Goal: Find specific page/section: Find specific page/section

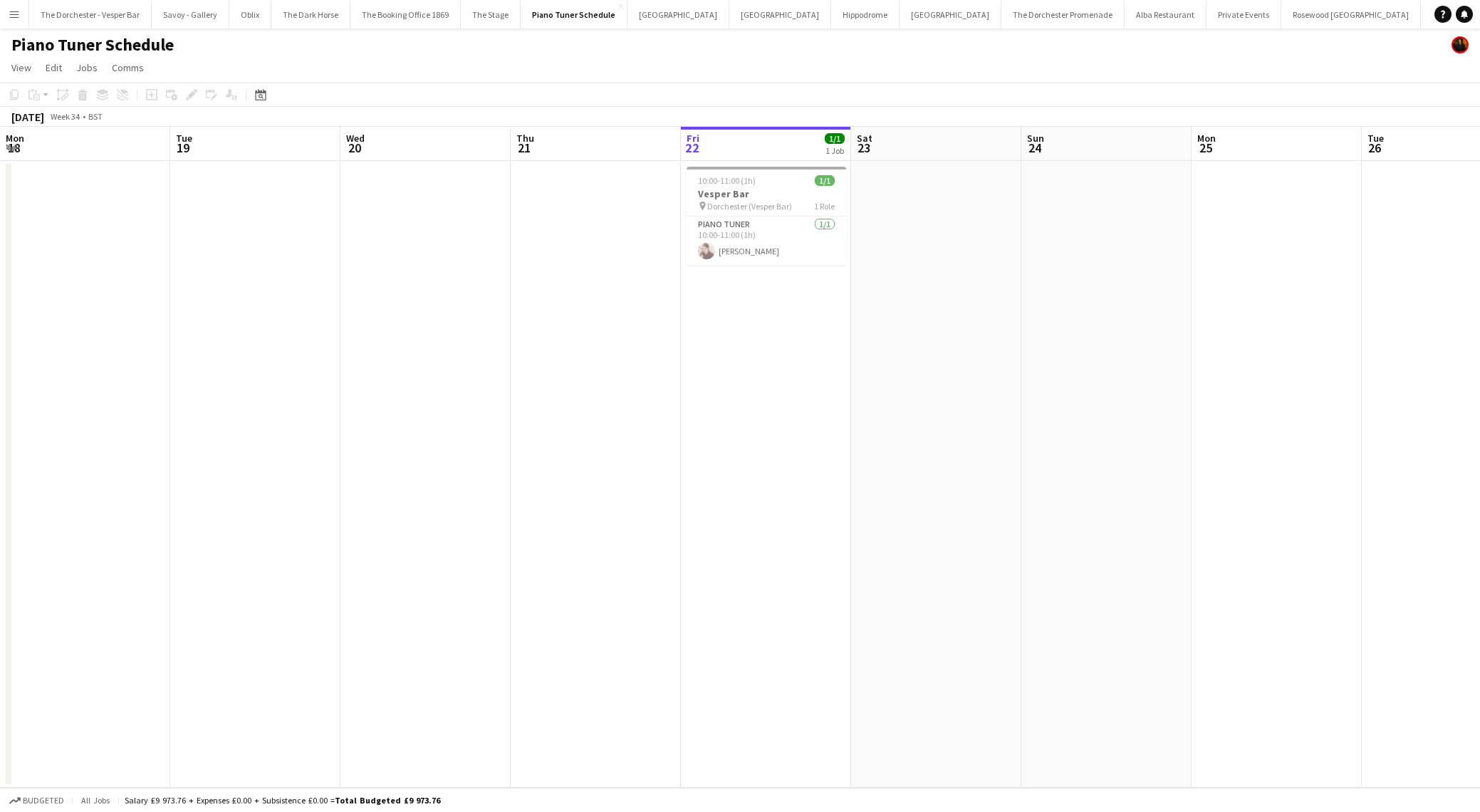
scroll to position [0, 306]
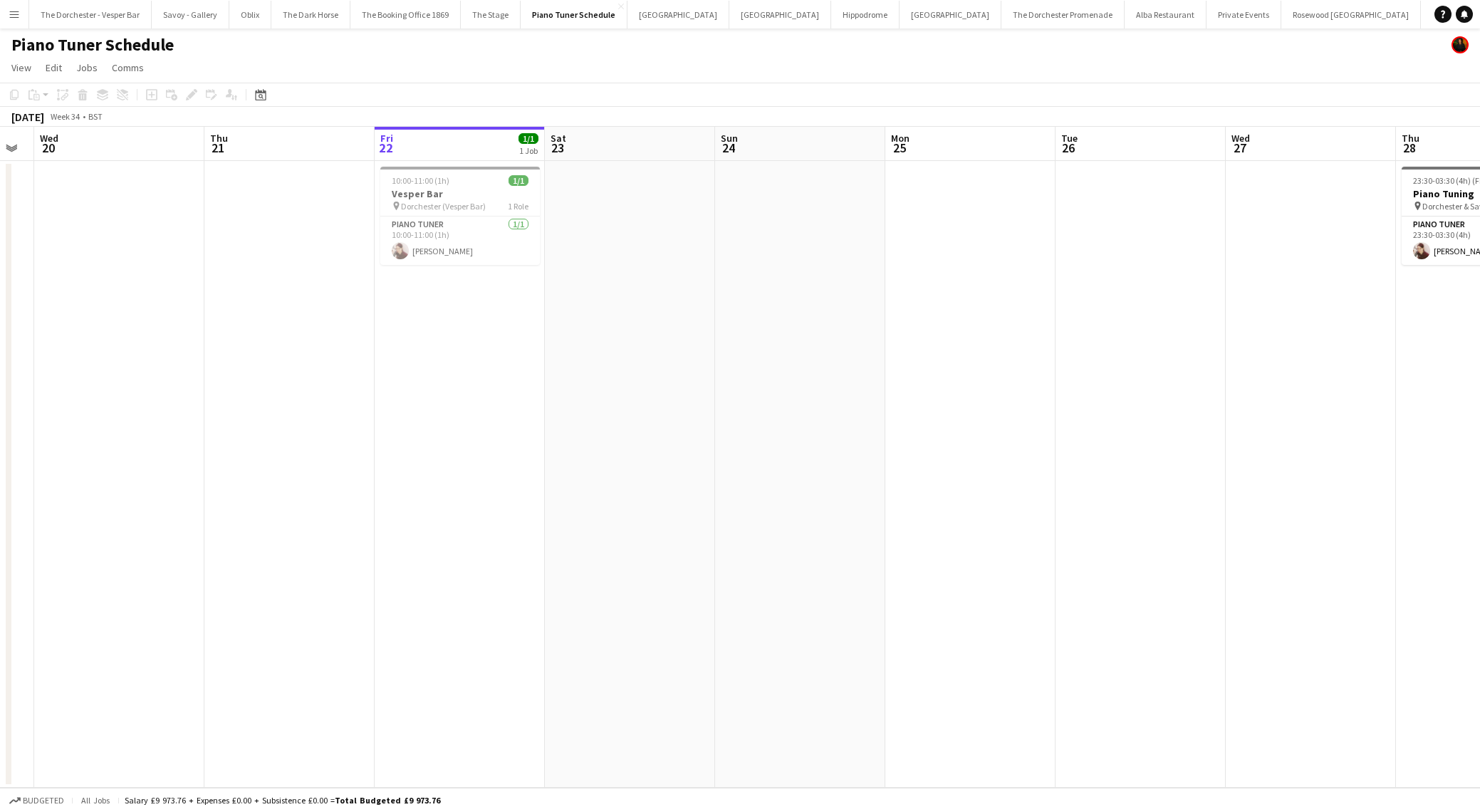
click at [15, 10] on app-icon "Menu" at bounding box center [15, 15] width 12 height 12
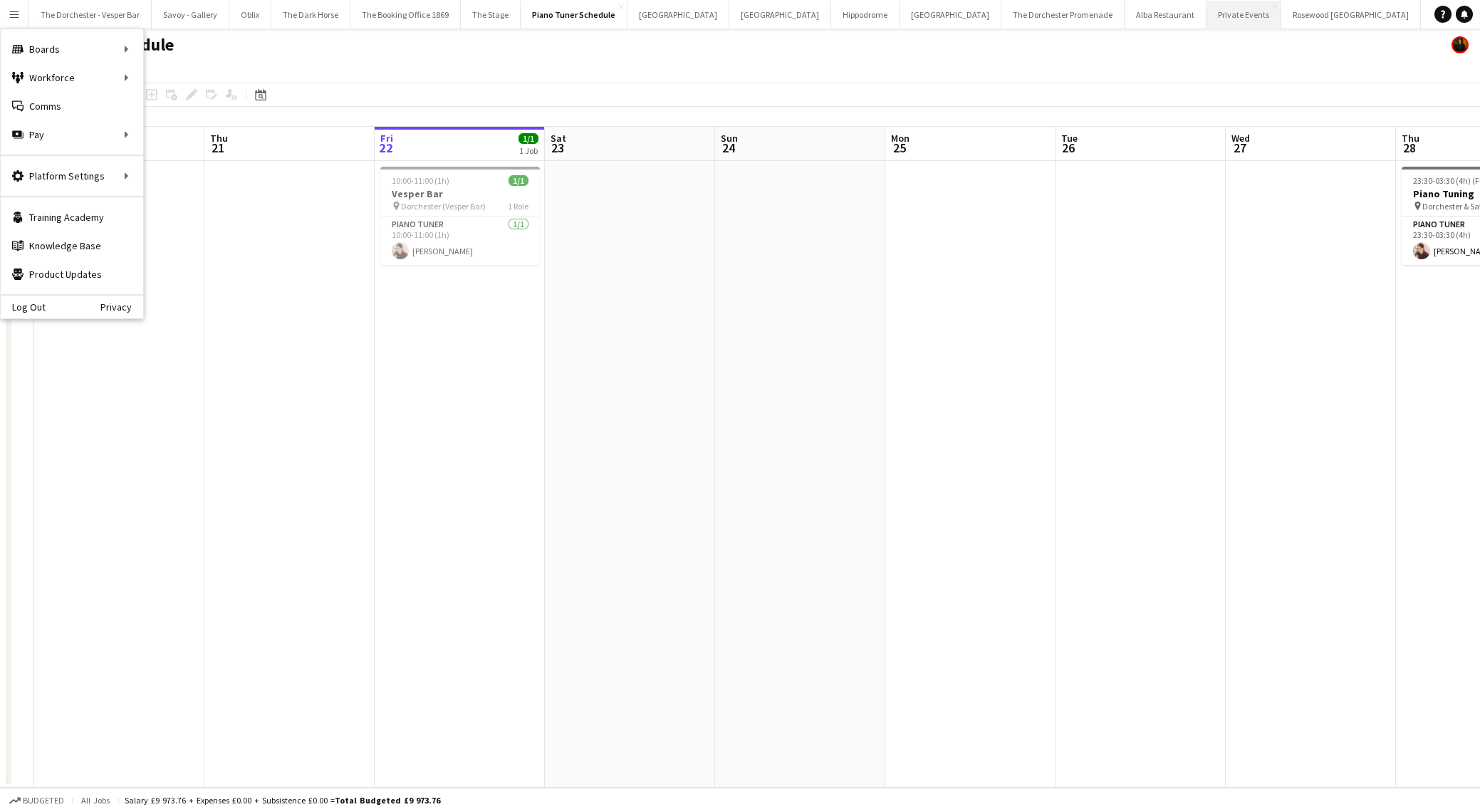
click at [1207, 14] on button "Private Events Close" at bounding box center [1244, 15] width 75 height 28
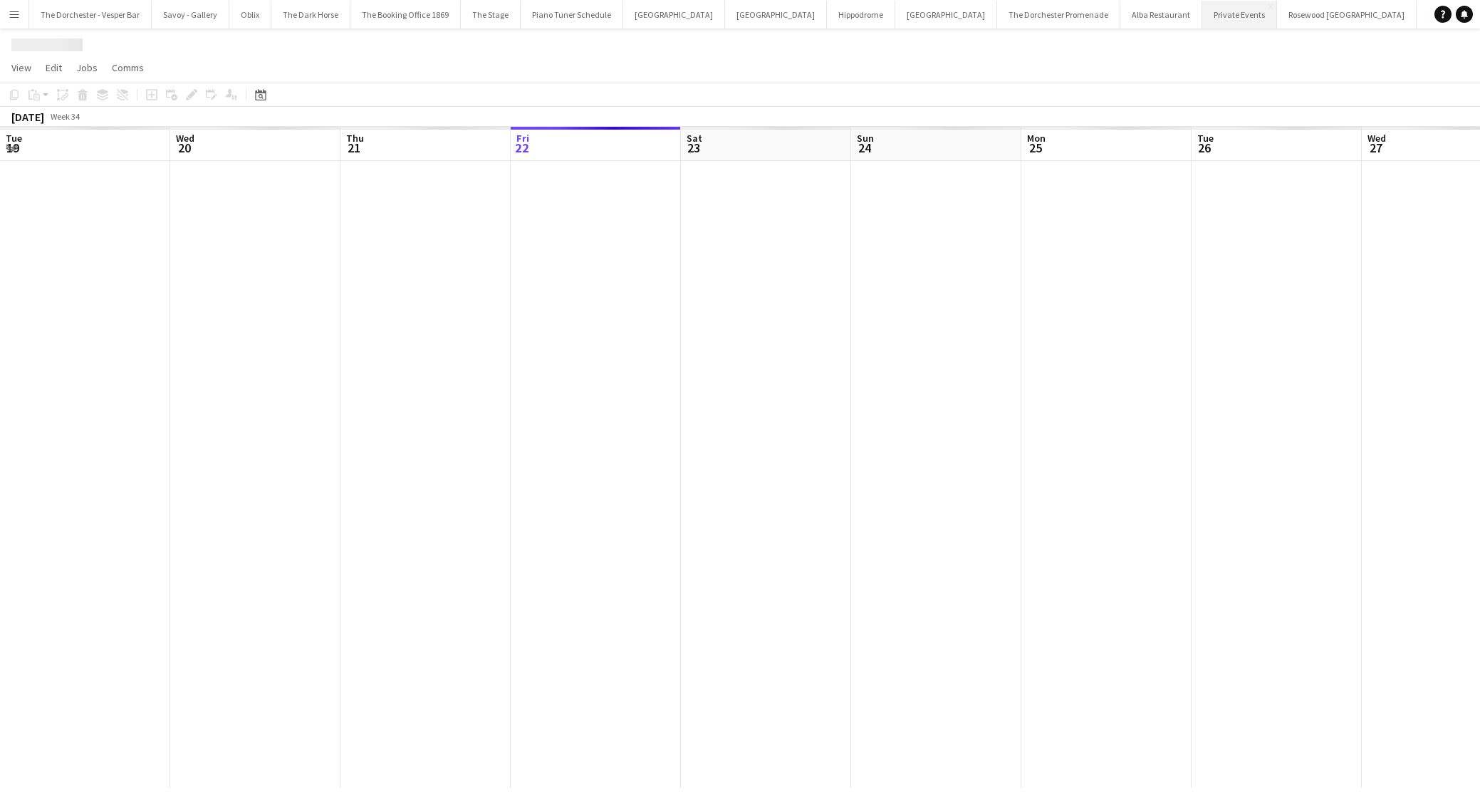
scroll to position [0, 340]
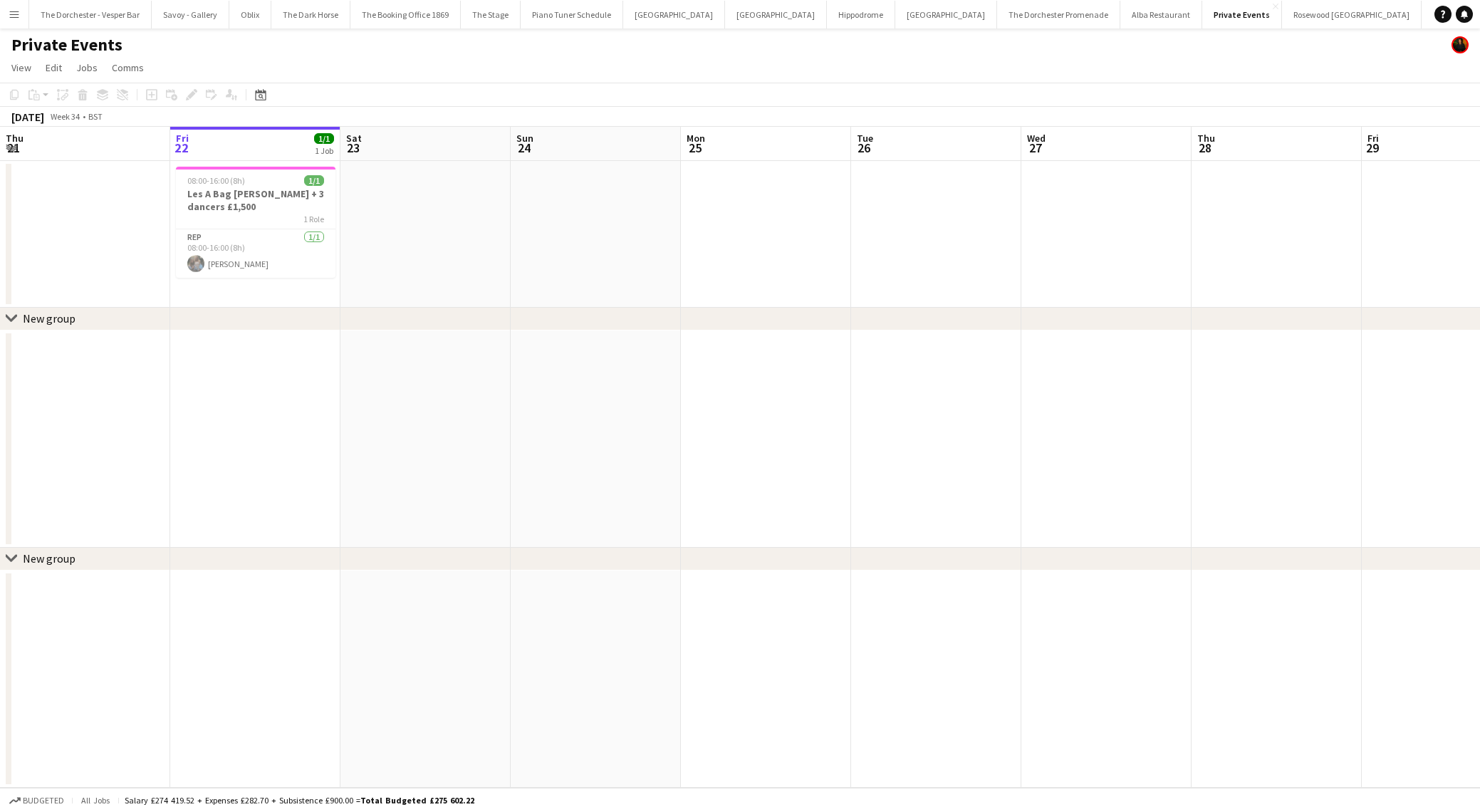
click at [9, 9] on app-icon "Menu" at bounding box center [15, 15] width 12 height 12
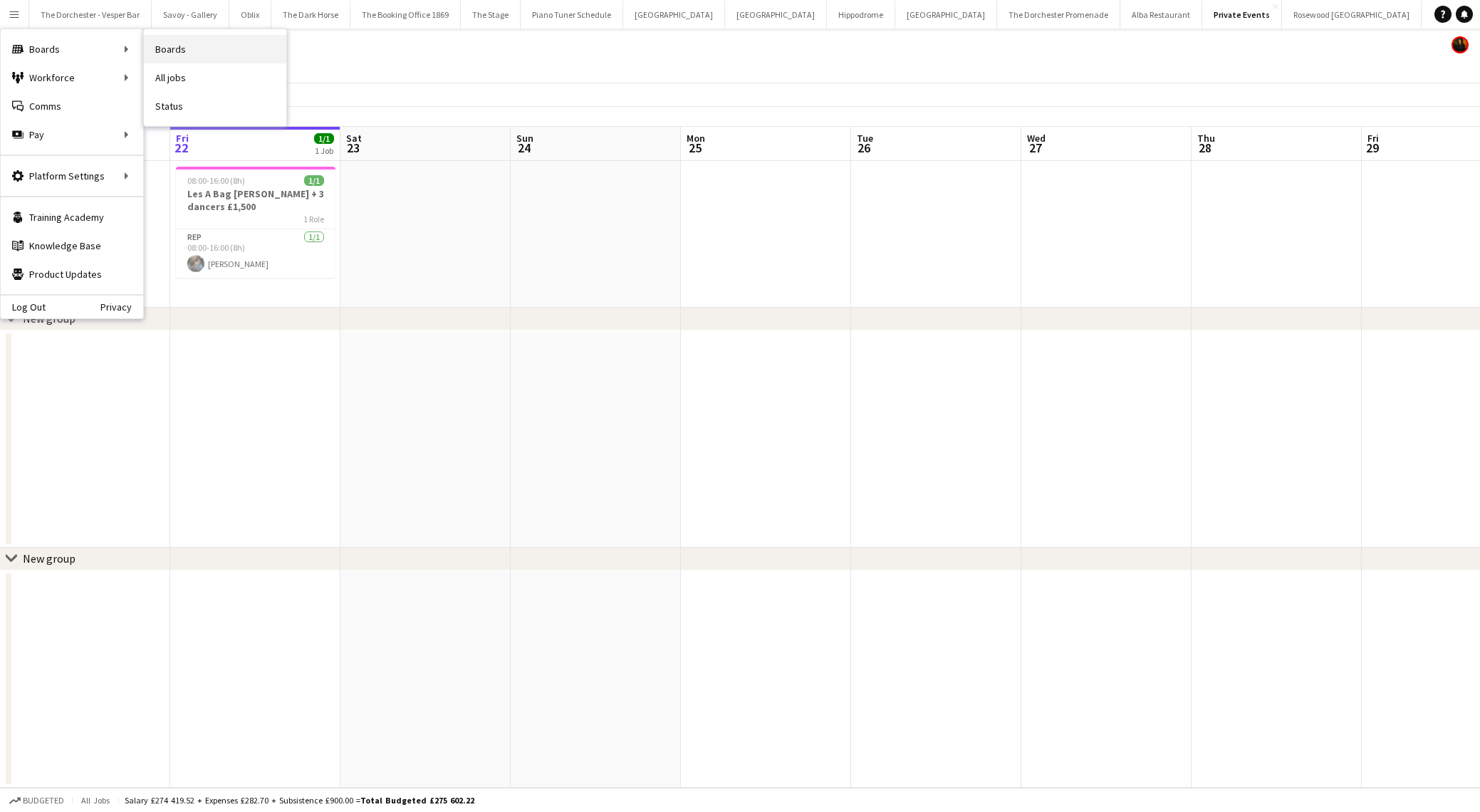
click at [194, 56] on link "Boards" at bounding box center [215, 49] width 143 height 28
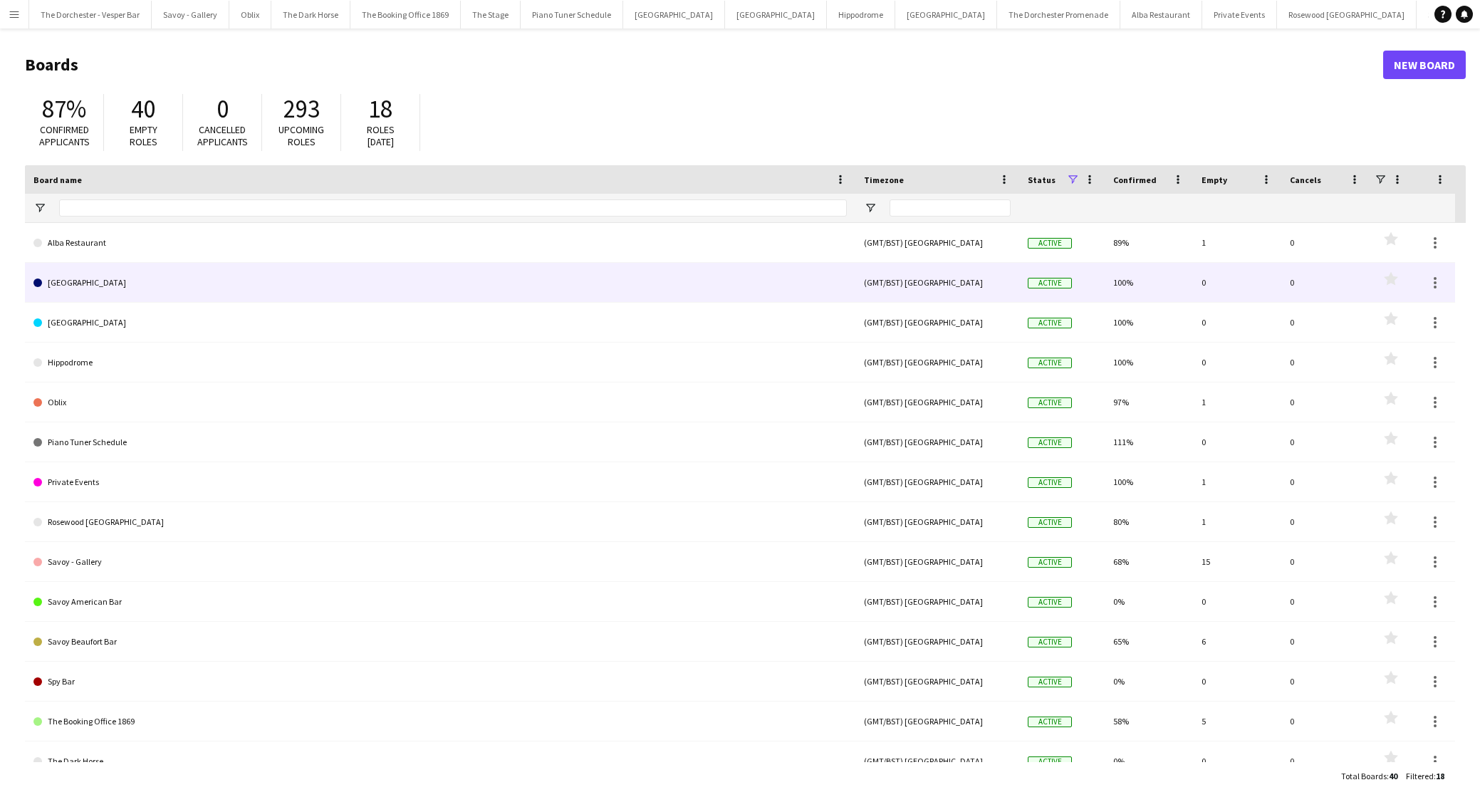
click at [114, 281] on link "[GEOGRAPHIC_DATA]" at bounding box center [440, 282] width 814 height 40
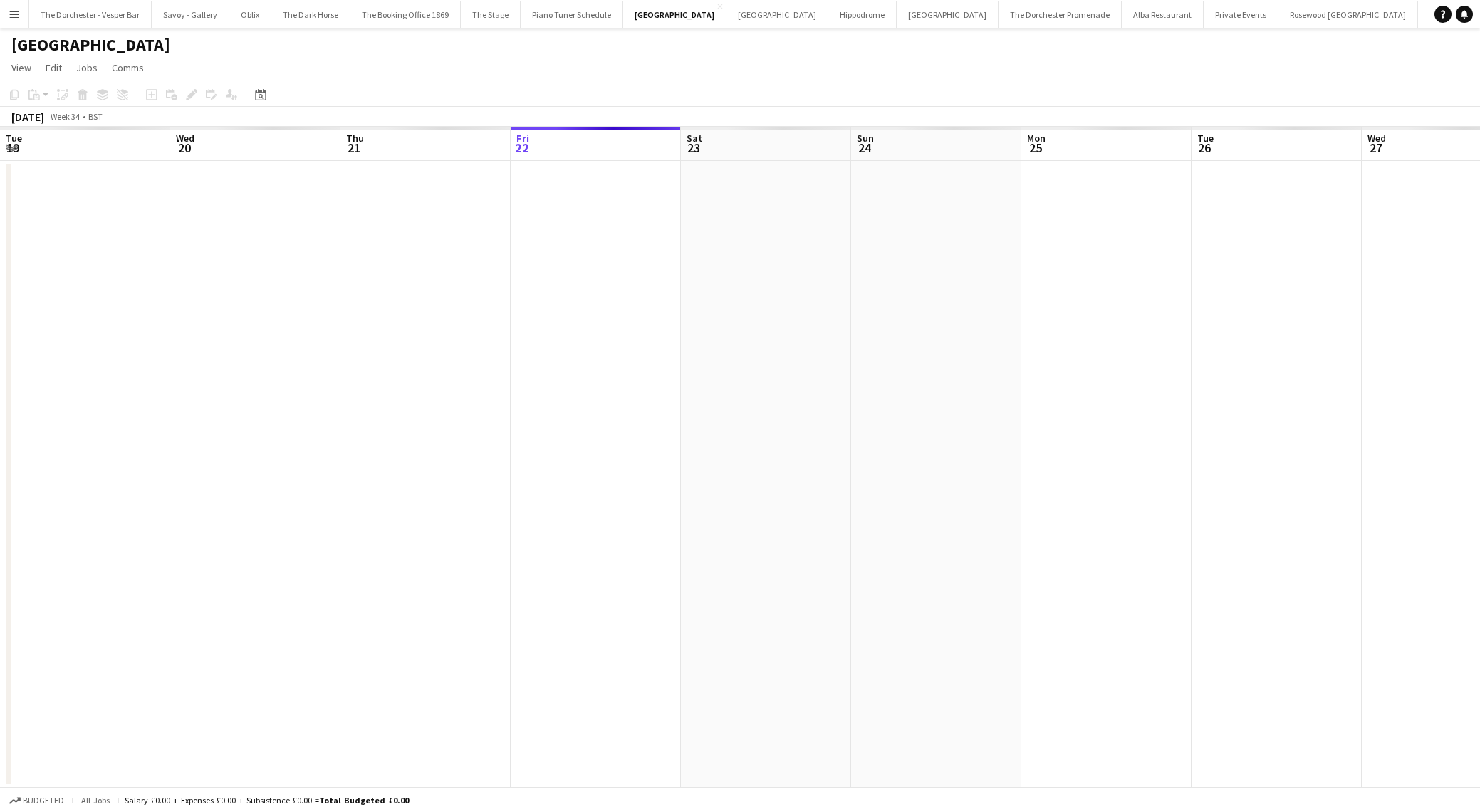
scroll to position [0, 340]
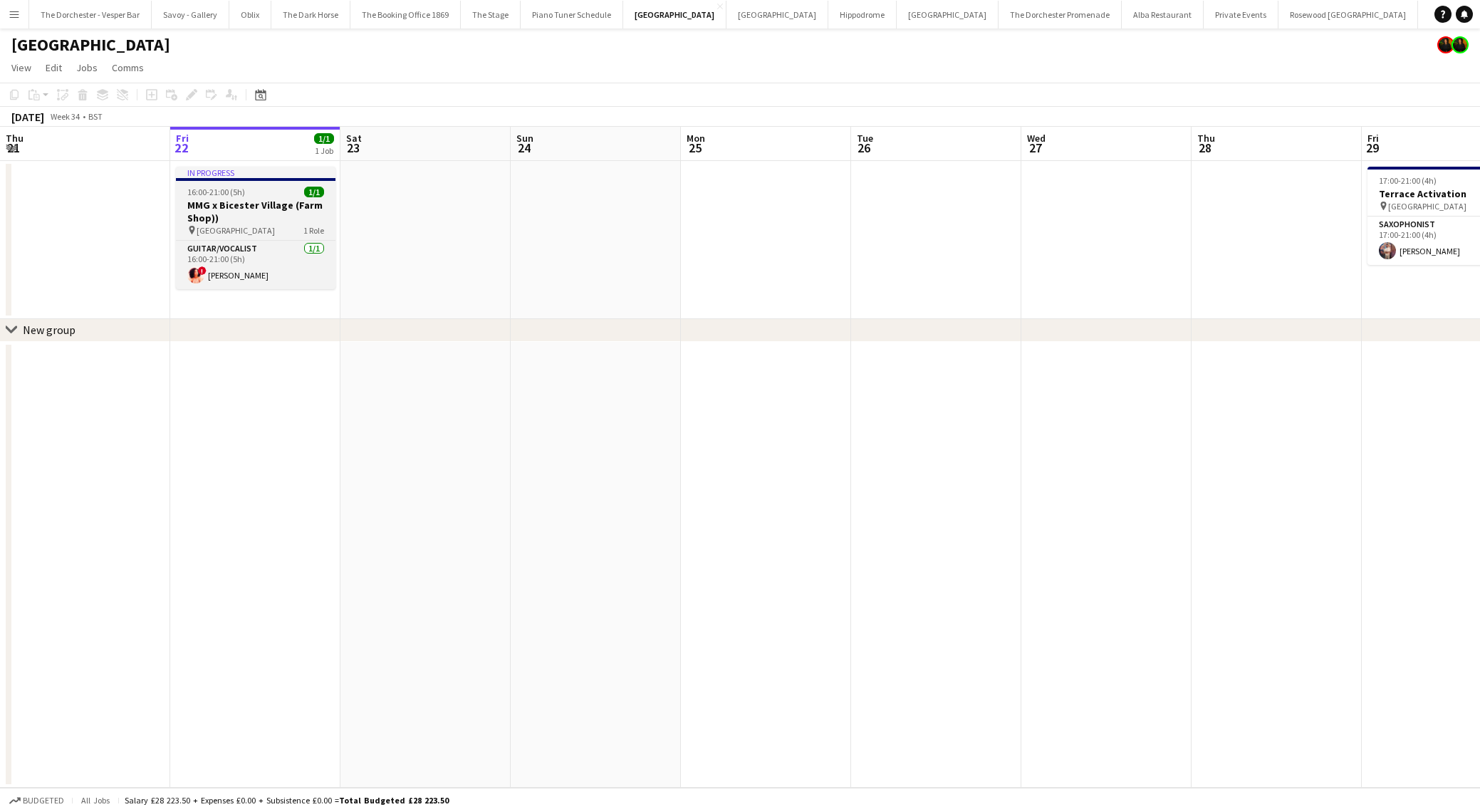
click at [238, 216] on h3 "MMG x Bicester Village (Farm Shop))" at bounding box center [256, 211] width 159 height 25
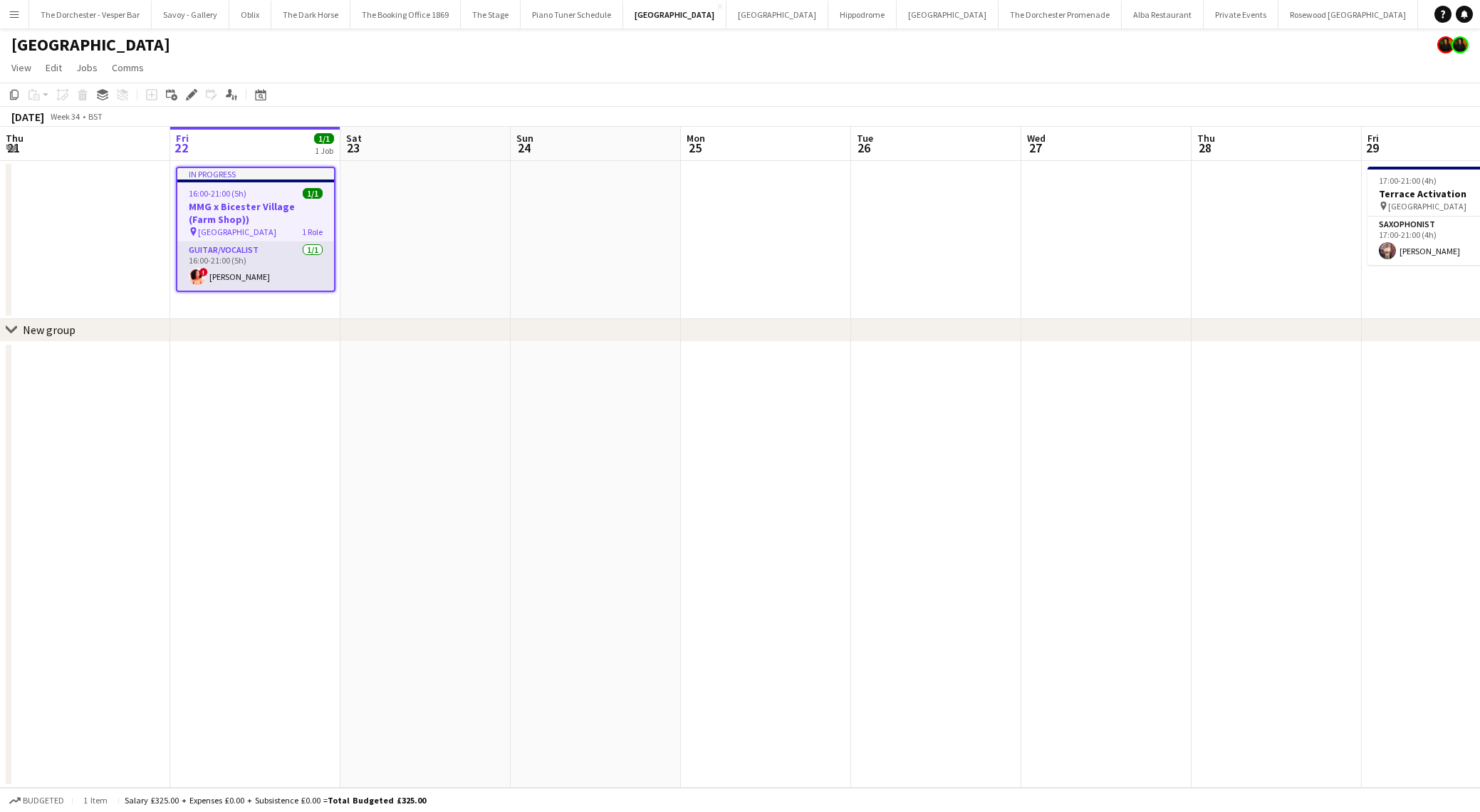
click at [244, 258] on app-card-role "Guitar/Vocalist [DATE] 16:00-21:00 (5h) ! [PERSON_NAME]" at bounding box center [255, 266] width 157 height 49
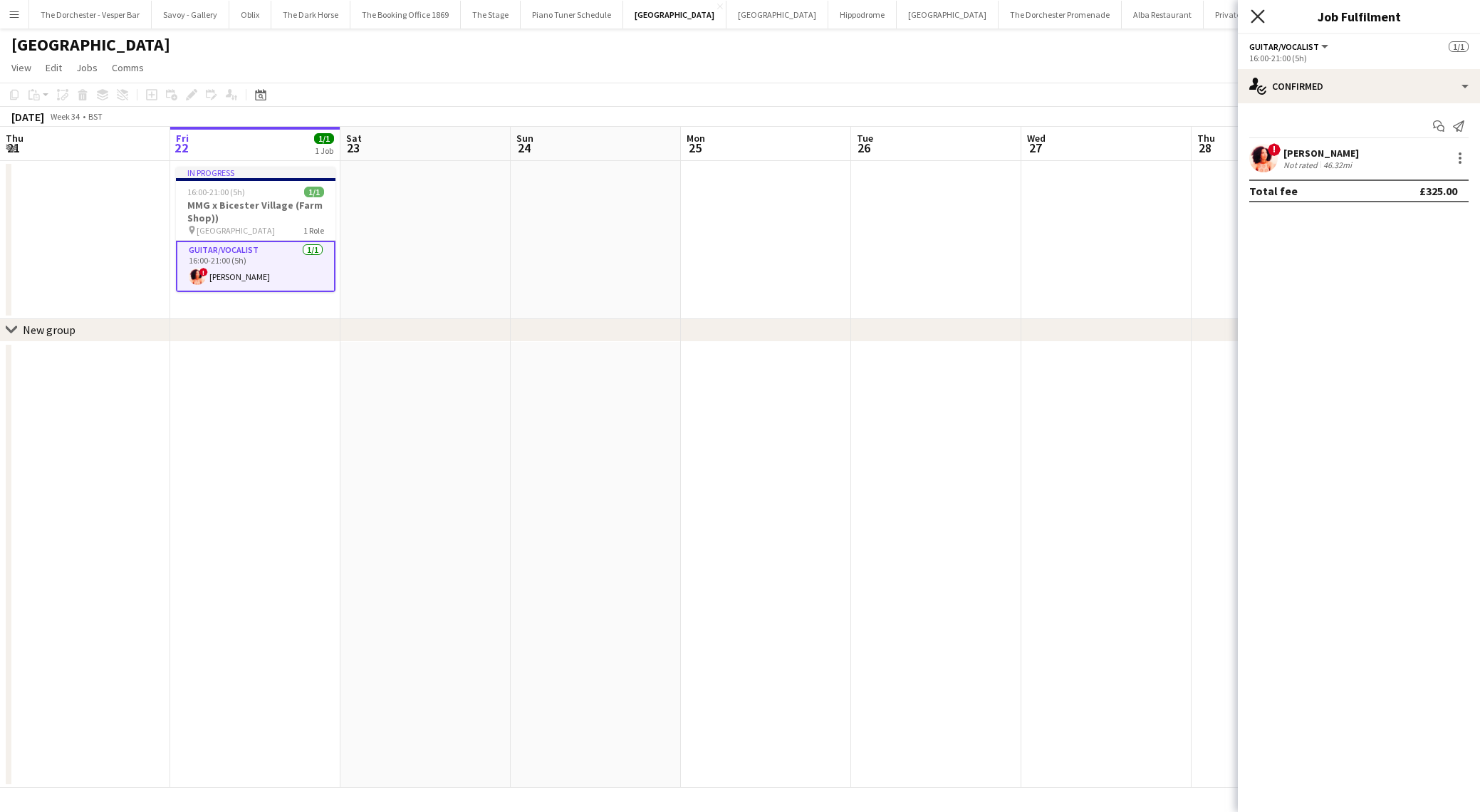
click at [1260, 14] on icon at bounding box center [1258, 17] width 14 height 14
click at [1279, 14] on button "Rosewood [GEOGRAPHIC_DATA] Close" at bounding box center [1349, 15] width 140 height 28
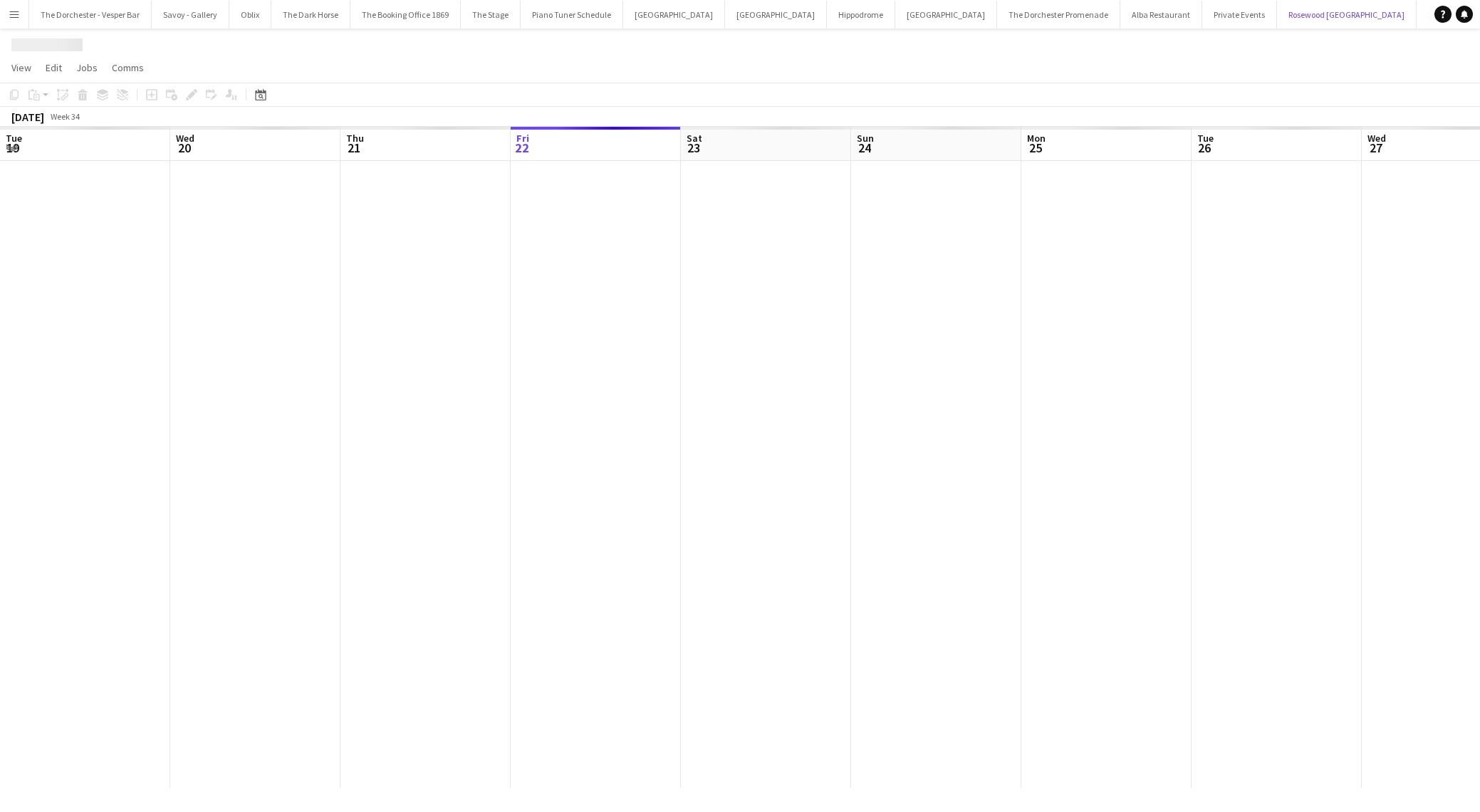
scroll to position [0, 340]
